Goal: Task Accomplishment & Management: Manage account settings

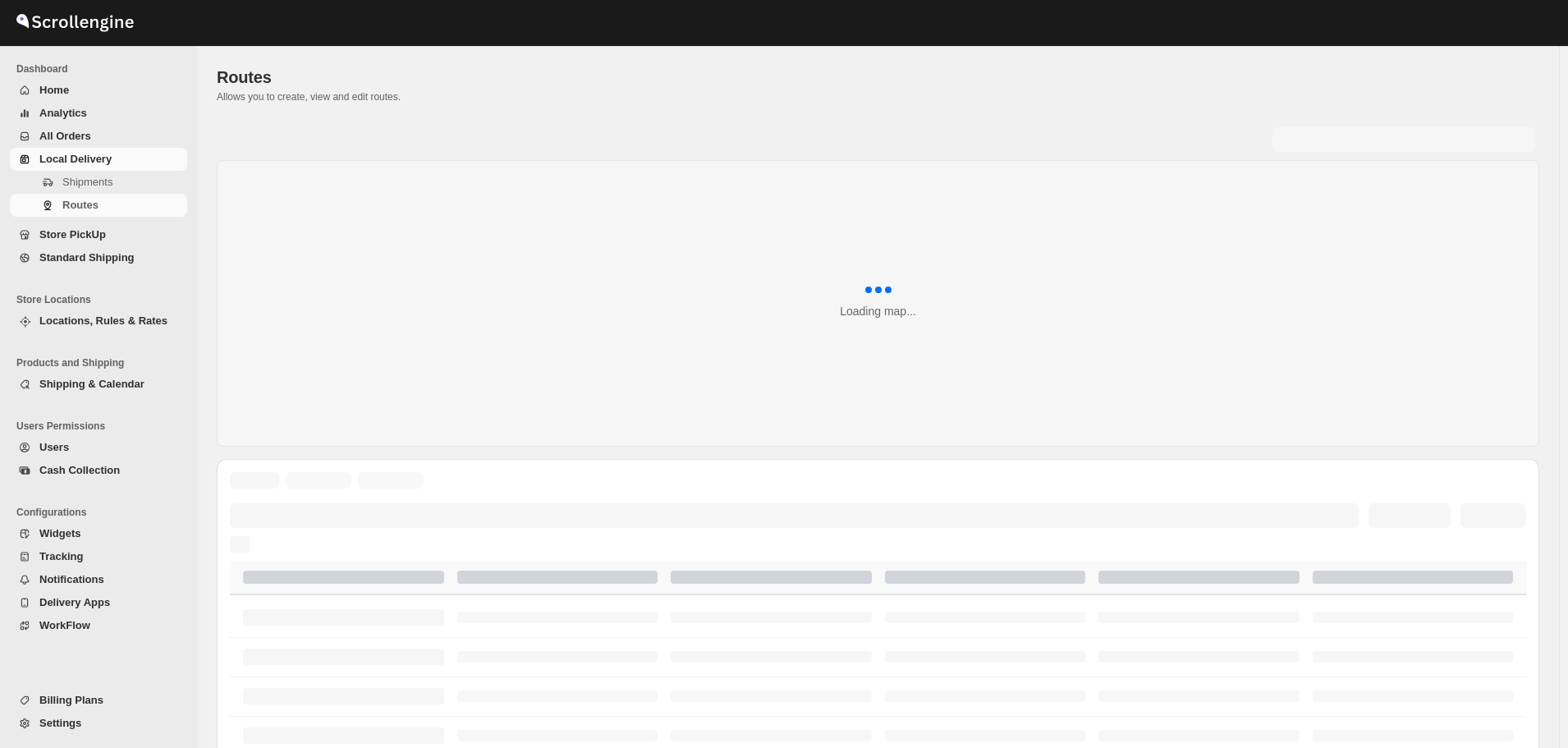
click at [87, 234] on span "Store PickUp" at bounding box center [72, 234] width 66 height 12
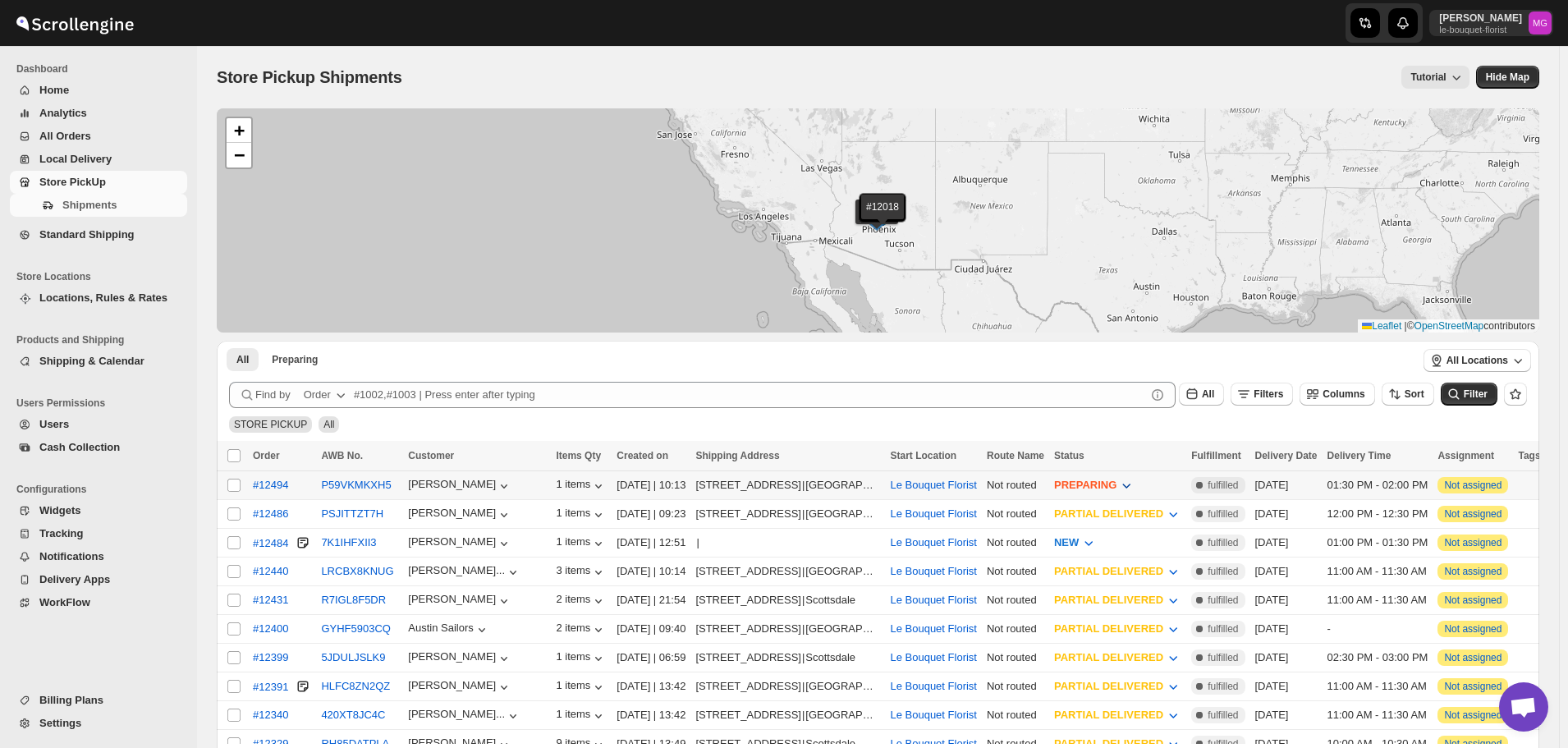
click at [1116, 480] on span "PREPARING" at bounding box center [1085, 484] width 62 height 12
click at [1100, 608] on div "READY TO PICKUP" at bounding box center [1114, 603] width 97 height 16
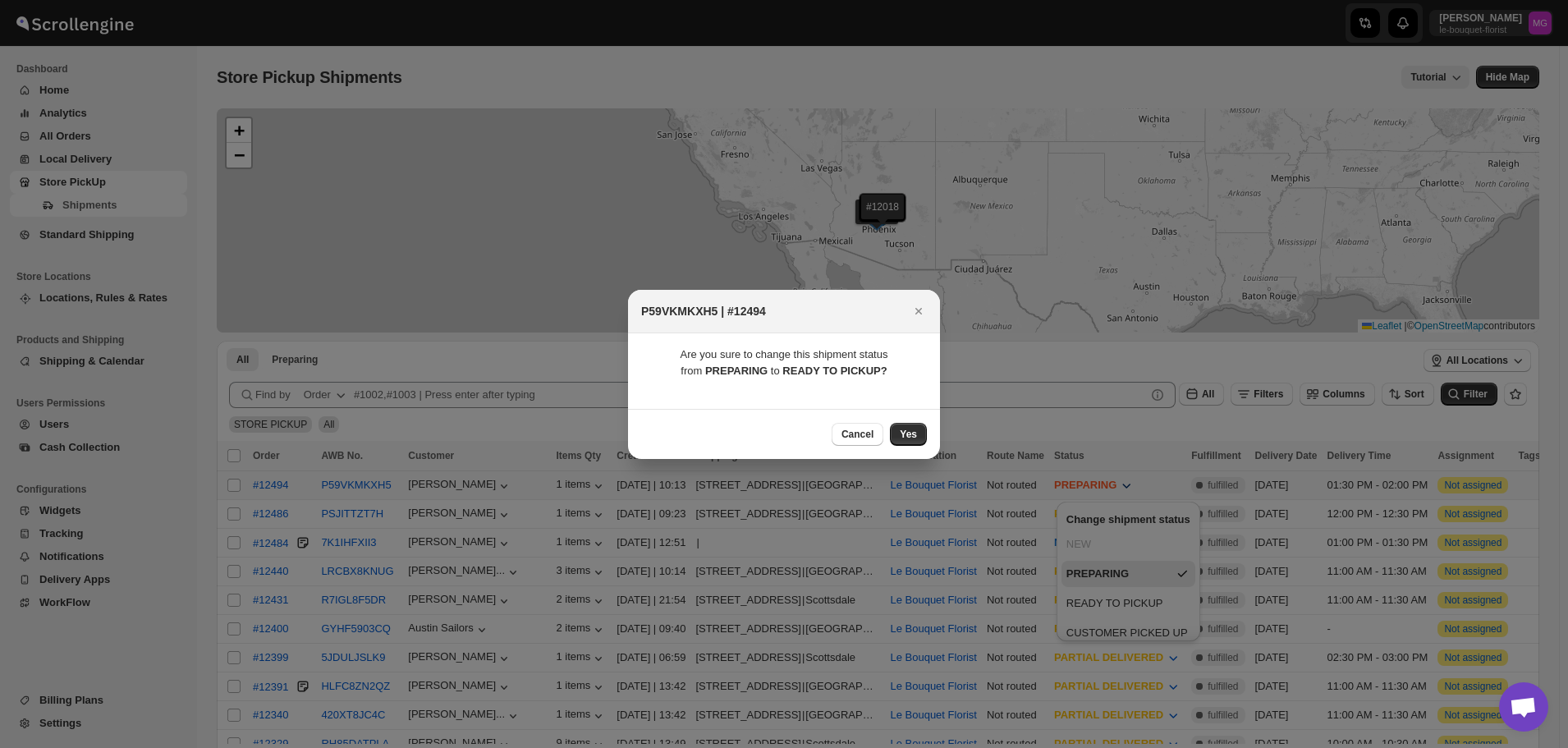
click at [903, 430] on button "Yes" at bounding box center [908, 434] width 37 height 23
